Goal: Find specific page/section: Find specific page/section

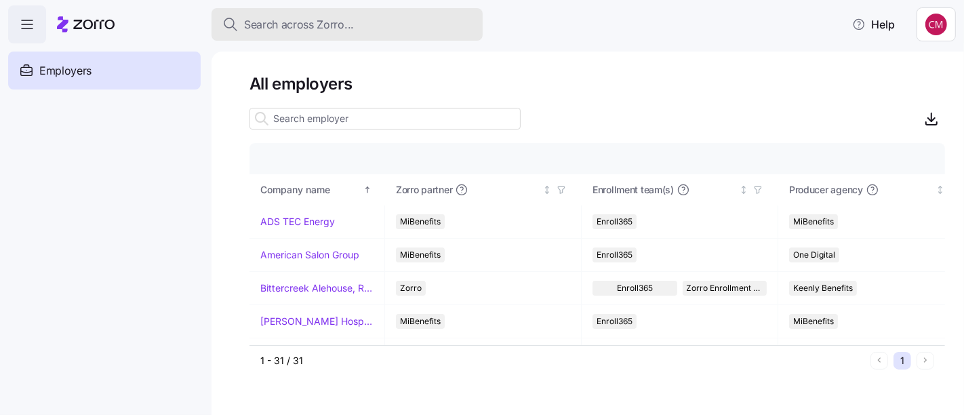
click at [446, 21] on div "Search across Zorro..." at bounding box center [347, 24] width 250 height 17
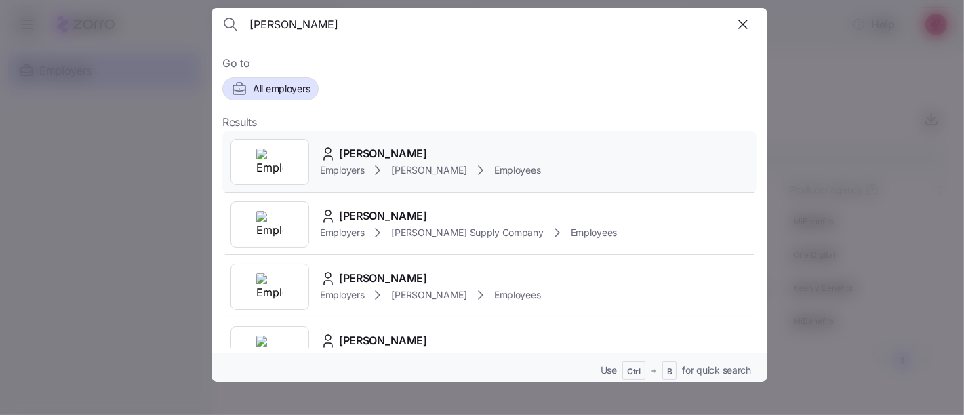
type input "[PERSON_NAME]"
click at [277, 172] on img at bounding box center [269, 162] width 27 height 27
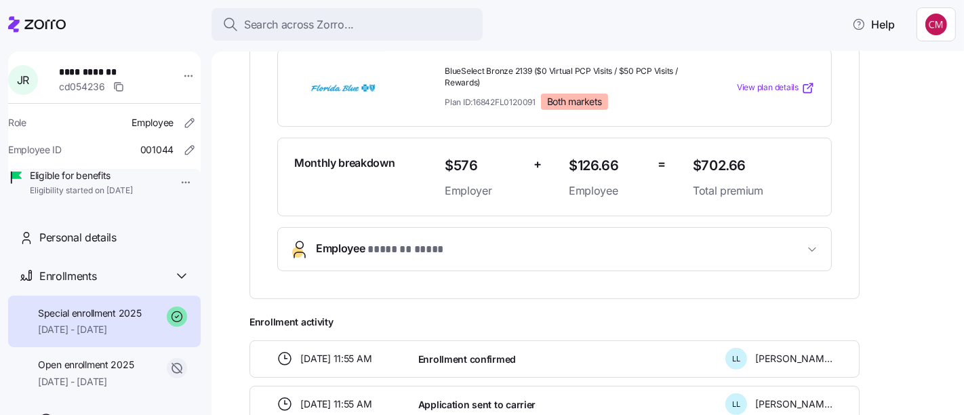
scroll to position [321, 0]
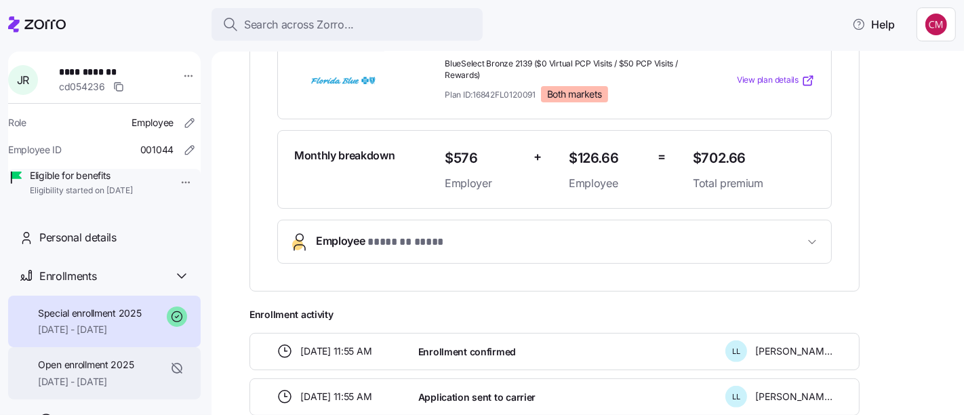
click at [131, 389] on div "Open enrollment 2025 [DATE] - [DATE]" at bounding box center [86, 373] width 96 height 31
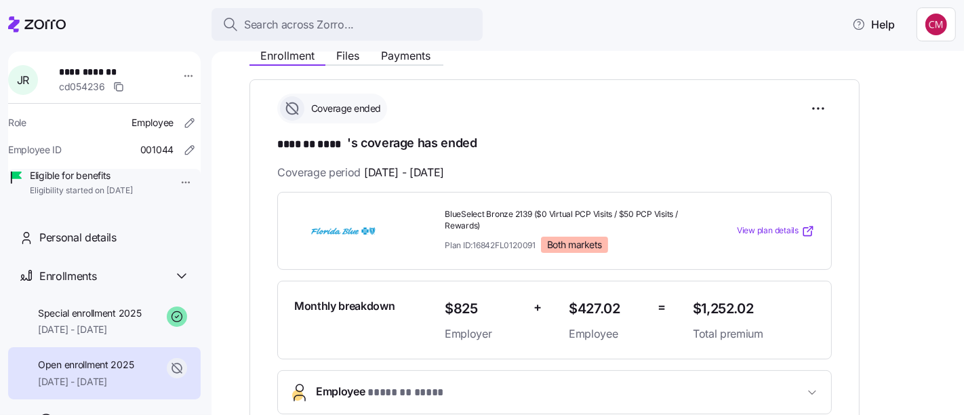
scroll to position [172, 0]
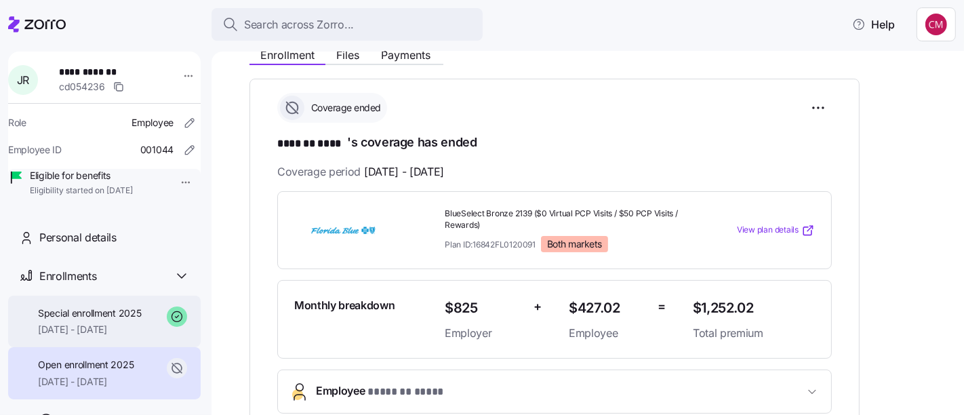
click at [95, 336] on span "[DATE] - [DATE]" at bounding box center [90, 330] width 104 height 14
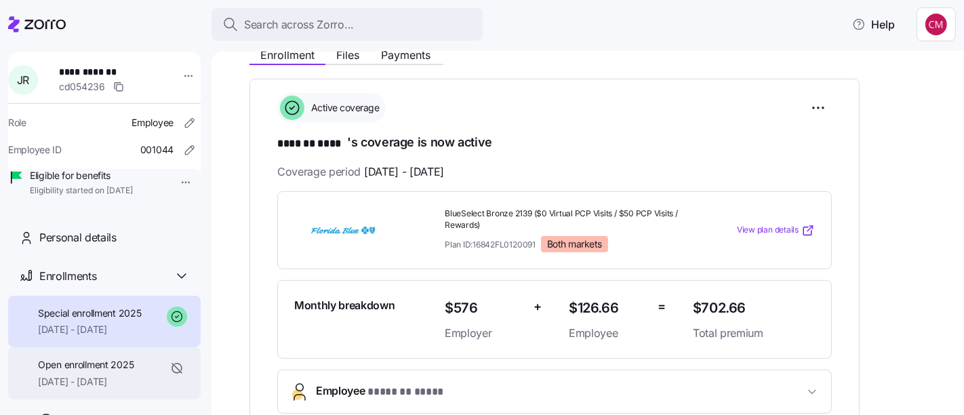
click at [112, 372] on span "Open enrollment 2025" at bounding box center [86, 365] width 96 height 14
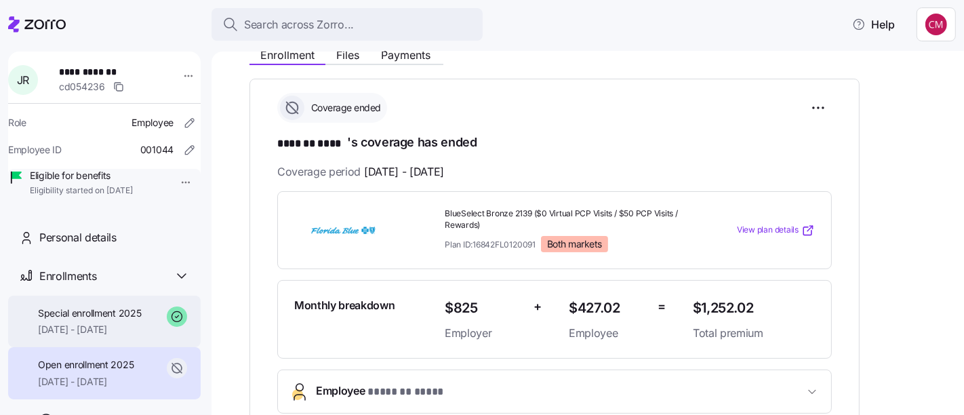
click at [114, 336] on span "[DATE] - [DATE]" at bounding box center [90, 330] width 104 height 14
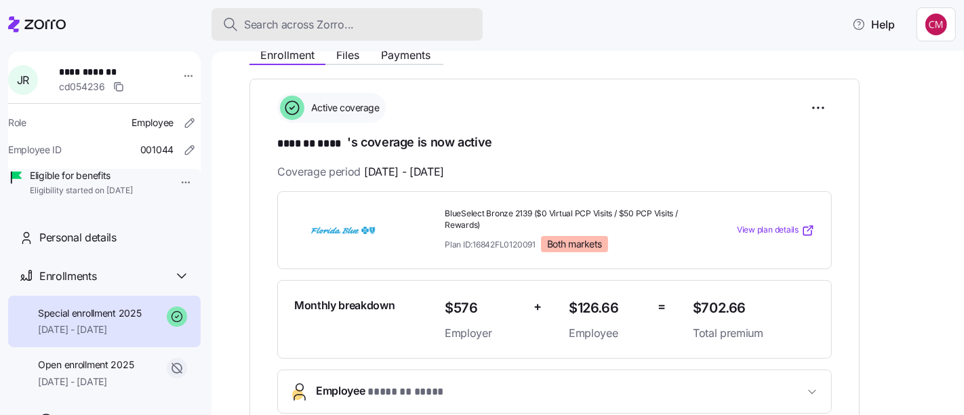
click at [408, 39] on button "Search across Zorro..." at bounding box center [347, 24] width 271 height 33
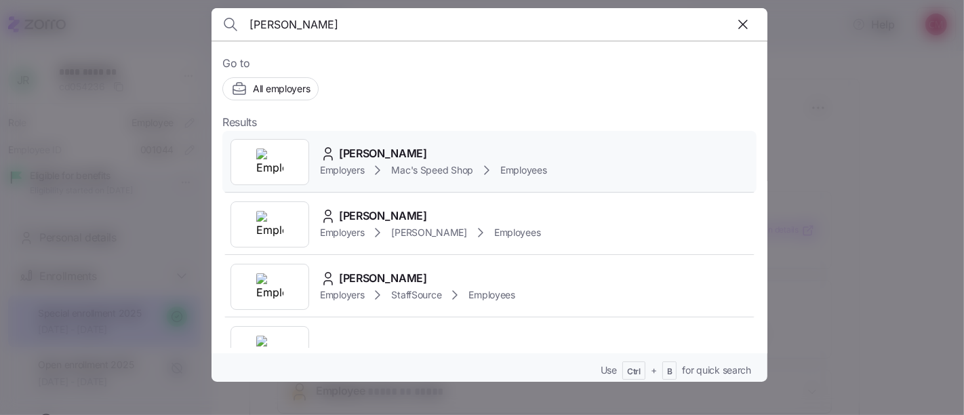
type input "[PERSON_NAME]"
click at [282, 178] on div at bounding box center [270, 162] width 79 height 46
